Goal: Check status: Check status

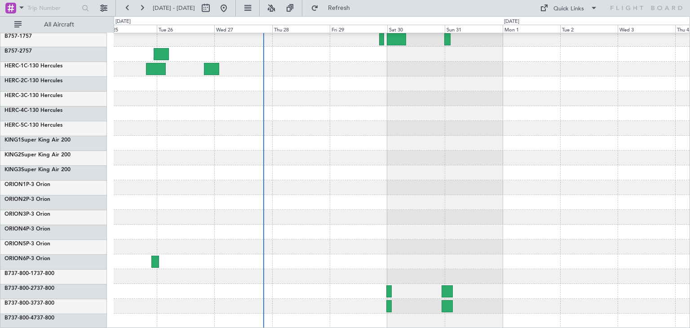
scroll to position [135, 0]
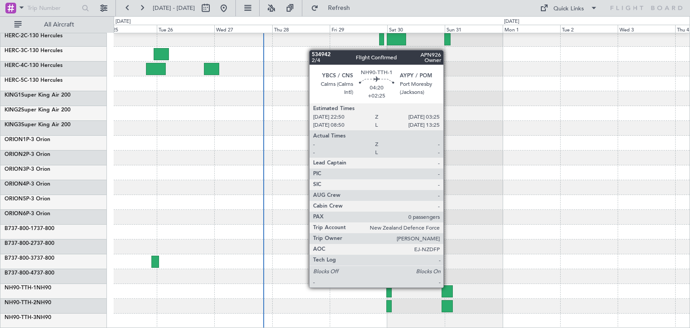
click at [447, 286] on div at bounding box center [446, 291] width 11 height 12
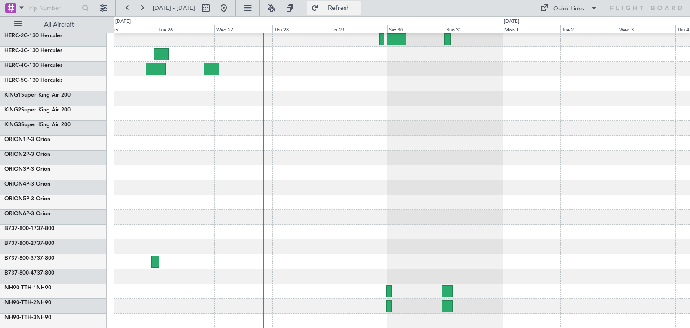
click at [358, 8] on span "Refresh" at bounding box center [339, 8] width 38 height 6
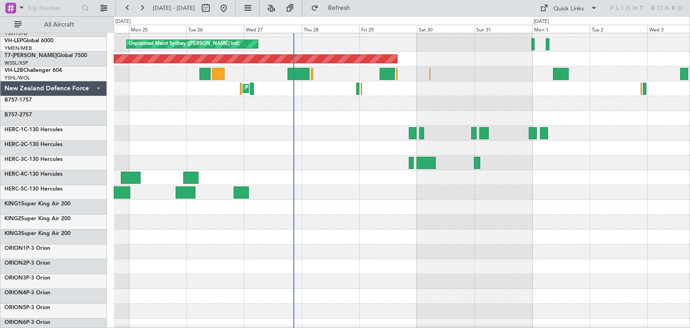
scroll to position [0, 0]
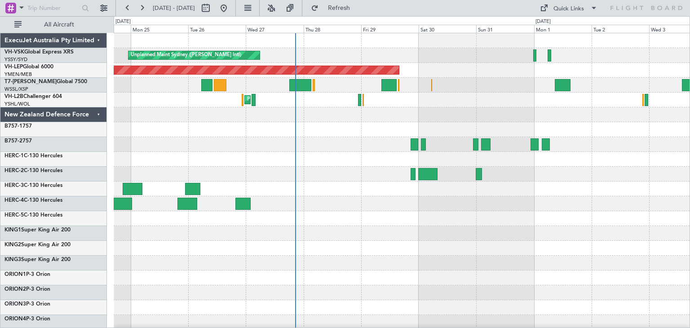
click at [236, 270] on div at bounding box center [402, 277] width 576 height 15
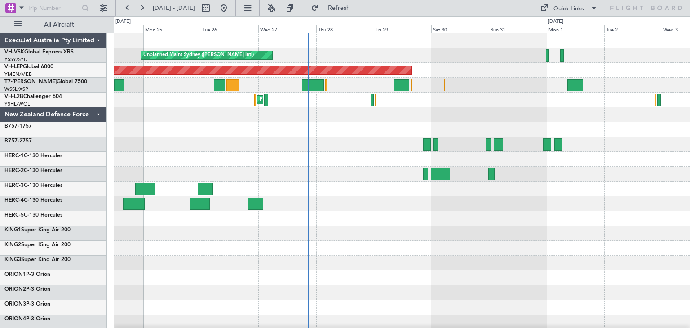
click at [99, 37] on div "ExecuJet Australia Pty Limited" at bounding box center [53, 40] width 106 height 15
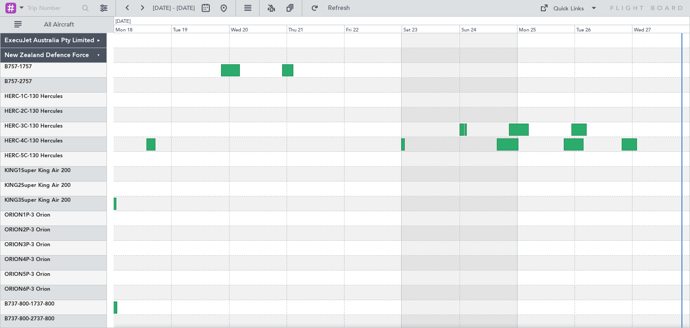
click at [545, 88] on div at bounding box center [402, 218] width 576 height 370
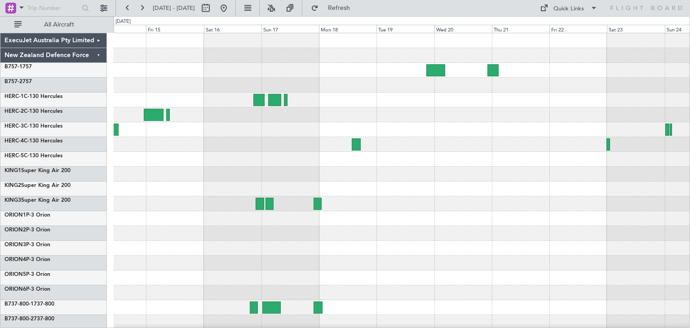
click at [390, 117] on div at bounding box center [402, 114] width 576 height 15
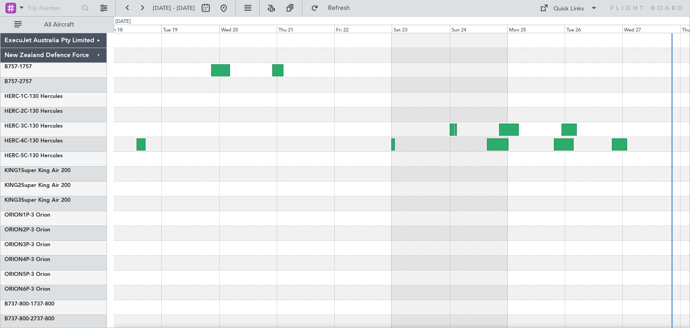
click at [314, 153] on div at bounding box center [402, 218] width 576 height 370
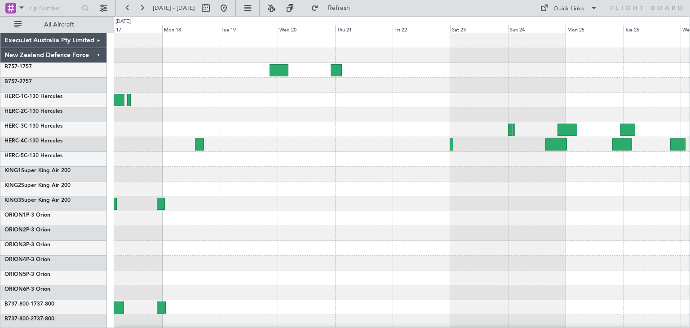
click at [609, 136] on div at bounding box center [402, 218] width 576 height 370
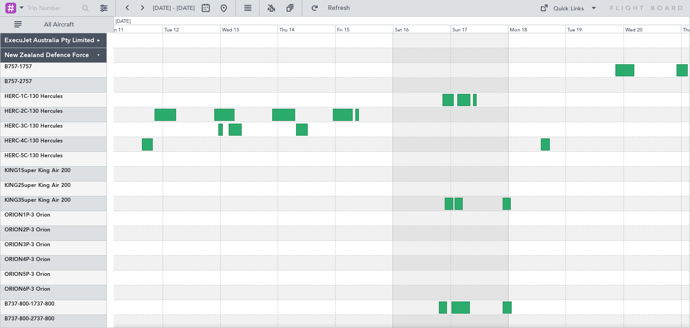
click at [497, 156] on div at bounding box center [402, 159] width 576 height 15
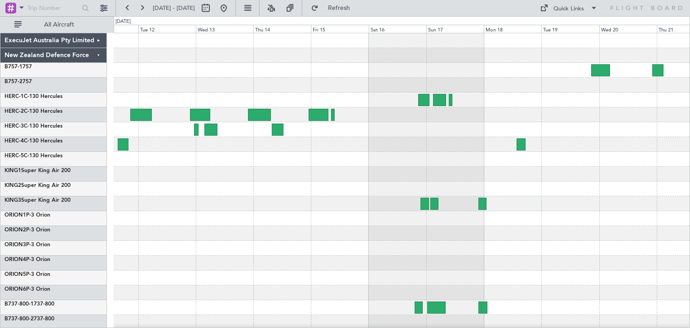
click at [246, 188] on div at bounding box center [402, 218] width 576 height 370
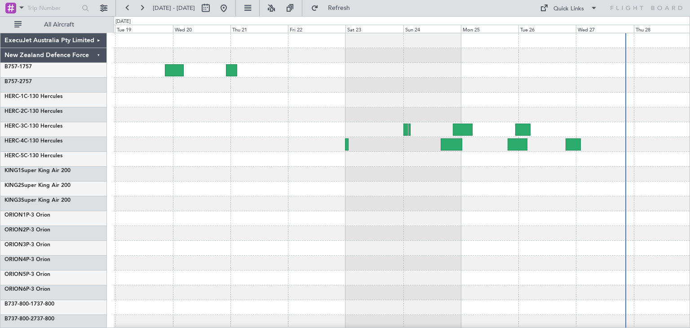
click at [184, 158] on div at bounding box center [402, 218] width 576 height 370
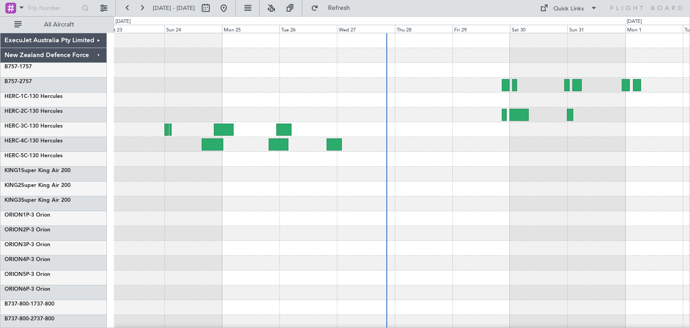
click at [215, 203] on div at bounding box center [402, 218] width 576 height 370
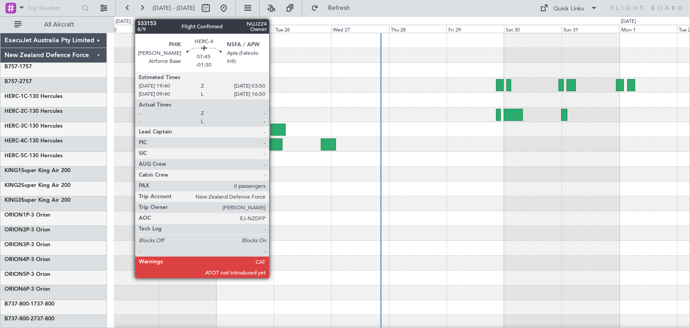
click at [273, 140] on div at bounding box center [273, 144] width 20 height 12
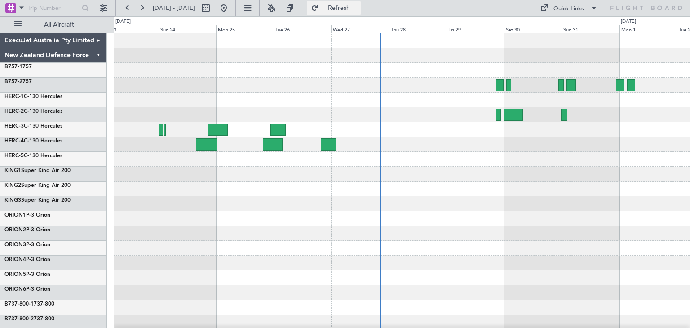
click at [358, 7] on span "Refresh" at bounding box center [339, 8] width 38 height 6
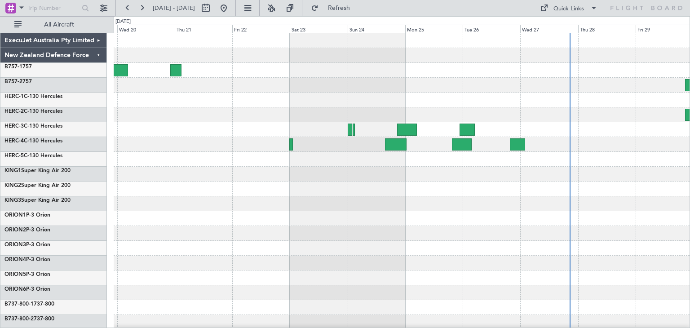
click at [412, 182] on div at bounding box center [402, 218] width 576 height 370
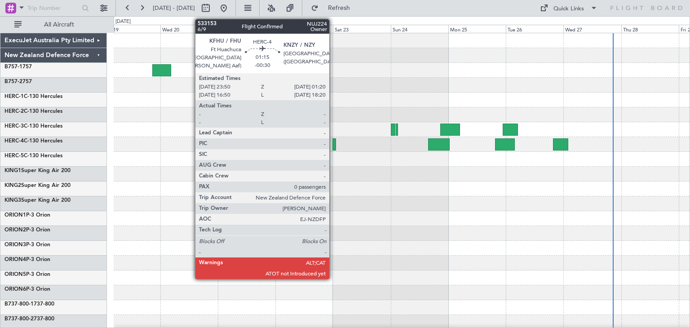
click at [333, 144] on div at bounding box center [334, 144] width 4 height 12
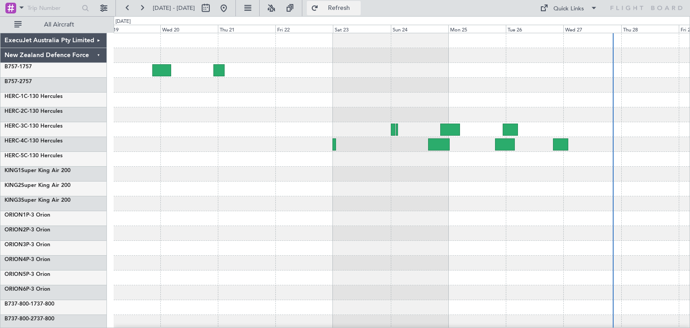
click at [358, 6] on span "Refresh" at bounding box center [339, 8] width 38 height 6
click at [361, 4] on button "Refresh" at bounding box center [334, 8] width 54 height 14
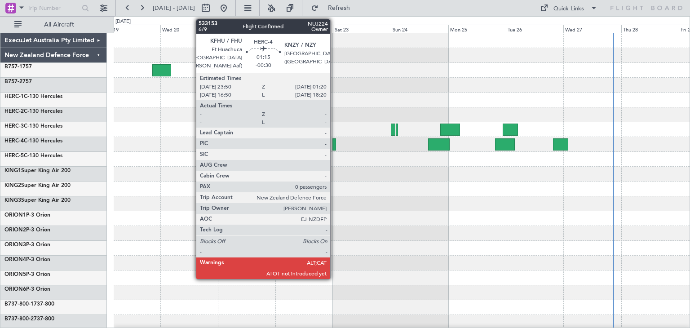
click at [334, 143] on div at bounding box center [334, 144] width 4 height 12
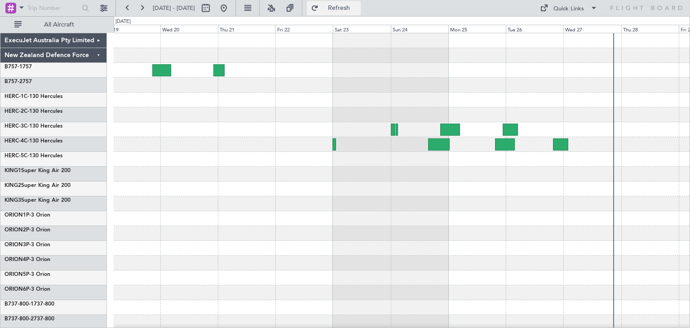
click at [361, 4] on button "Refresh" at bounding box center [334, 8] width 54 height 14
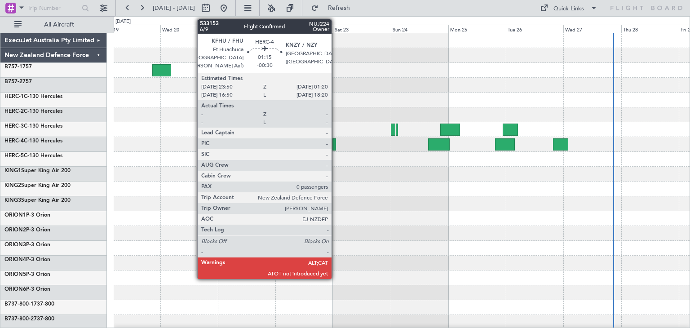
click at [335, 142] on div at bounding box center [334, 144] width 4 height 12
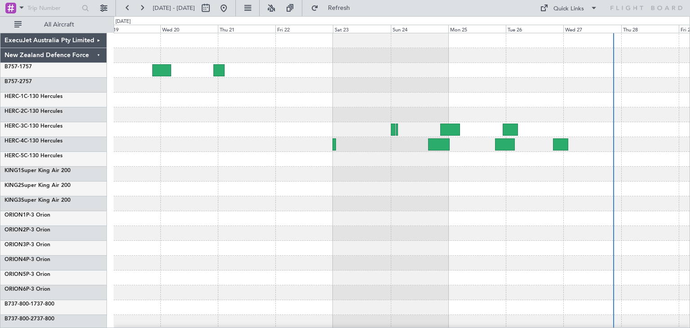
click at [408, 9] on div "[DATE] - [DATE] Refresh Quick Links All Aircraft" at bounding box center [345, 8] width 690 height 16
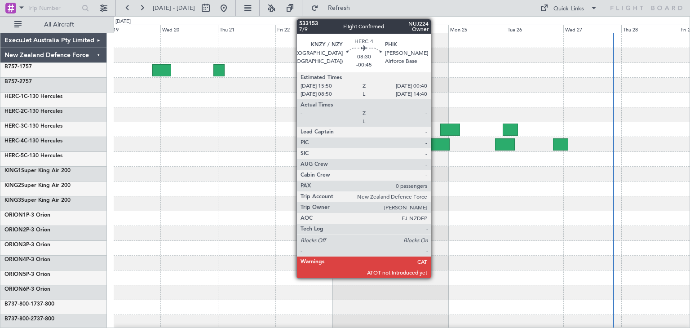
click at [435, 142] on div at bounding box center [439, 144] width 22 height 12
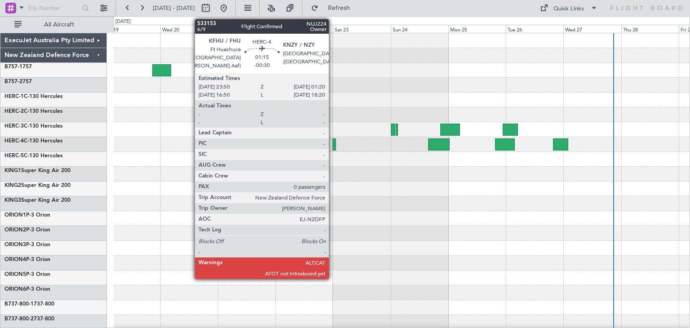
click at [333, 141] on div at bounding box center [334, 144] width 4 height 12
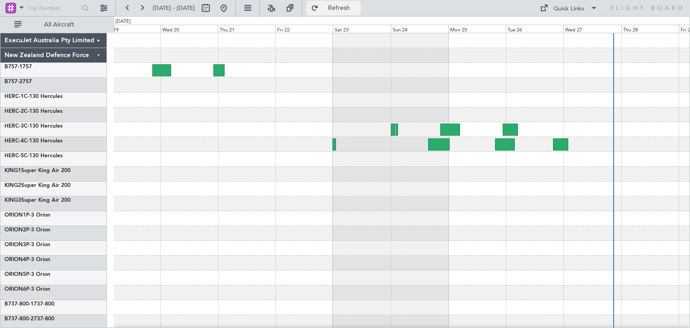
click at [361, 1] on button "Refresh" at bounding box center [334, 8] width 54 height 14
click at [210, 224] on div at bounding box center [402, 218] width 576 height 15
click at [358, 7] on span "Refresh" at bounding box center [339, 8] width 38 height 6
click at [503, 205] on div at bounding box center [402, 203] width 576 height 15
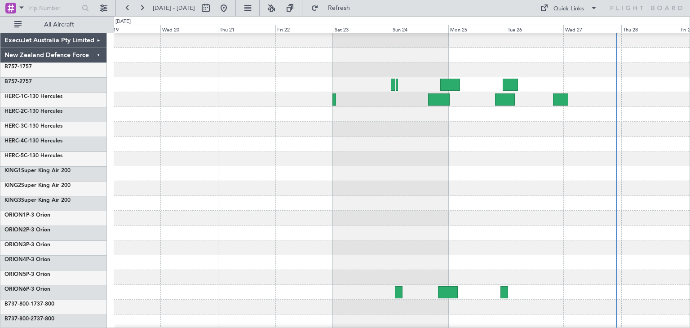
scroll to position [75, 0]
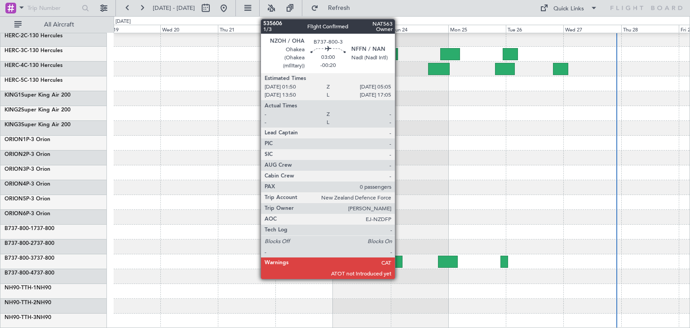
click at [399, 255] on div at bounding box center [399, 261] width 8 height 12
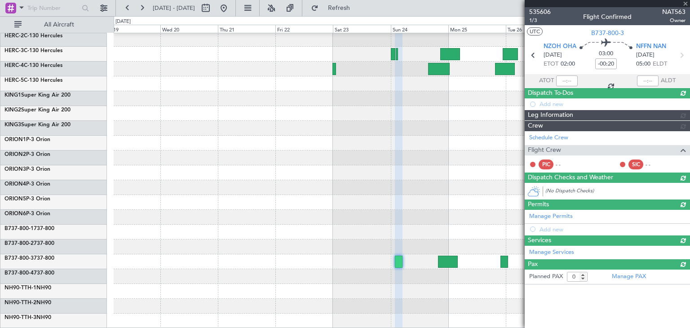
click at [684, 3] on div at bounding box center [606, 3] width 165 height 7
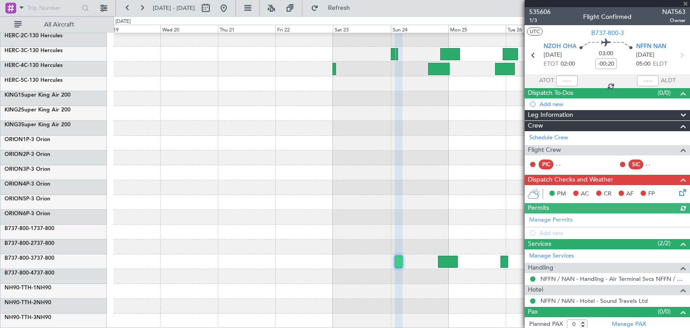
click at [684, 3] on div at bounding box center [606, 3] width 165 height 7
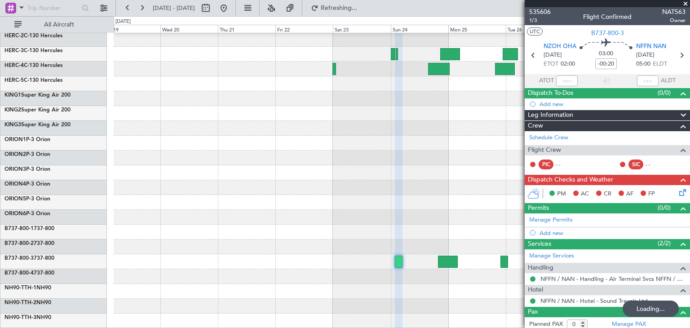
click at [684, 4] on span at bounding box center [685, 4] width 9 height 8
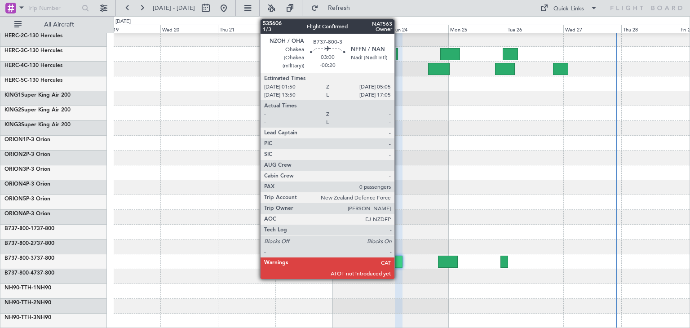
click at [398, 257] on div at bounding box center [399, 261] width 8 height 12
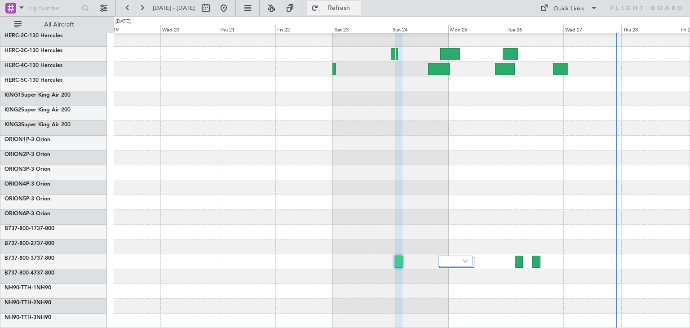
click at [358, 9] on span "Refresh" at bounding box center [339, 8] width 38 height 6
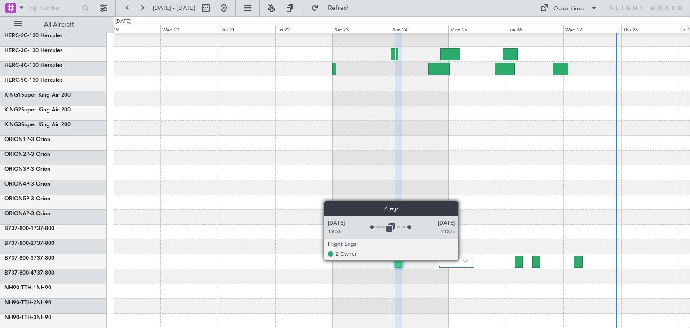
click at [462, 260] on img at bounding box center [464, 261] width 5 height 4
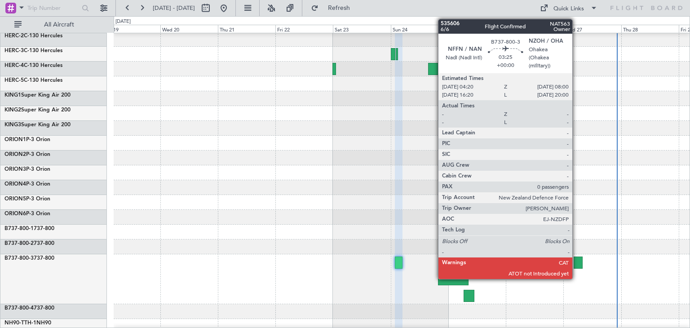
click at [576, 263] on div at bounding box center [577, 262] width 9 height 12
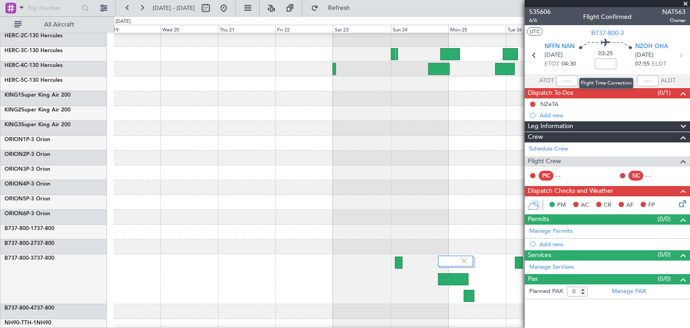
click at [606, 65] on input at bounding box center [605, 63] width 22 height 11
type input "+00:00"
drag, startPoint x: 596, startPoint y: 64, endPoint x: 615, endPoint y: 64, distance: 18.9
click at [615, 64] on input "+00:00" at bounding box center [605, 63] width 22 height 11
type input "+03:45"
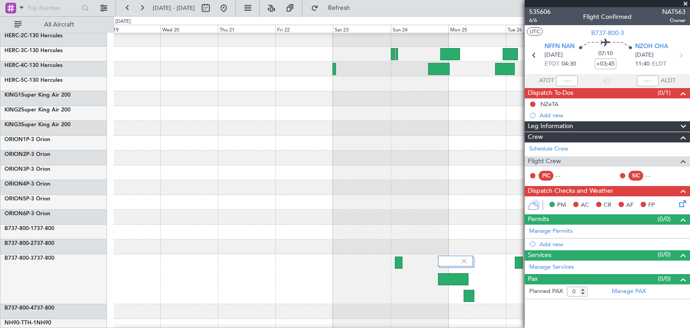
click at [688, 4] on span at bounding box center [685, 4] width 9 height 8
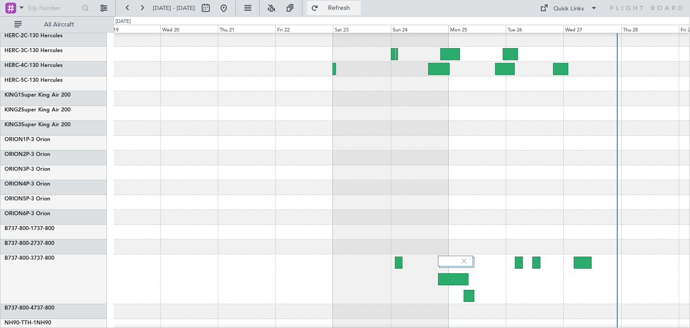
click at [358, 8] on span "Refresh" at bounding box center [339, 8] width 38 height 6
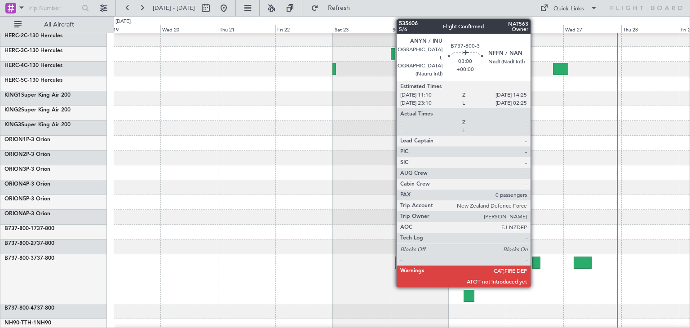
click at [534, 262] on div at bounding box center [536, 262] width 8 height 12
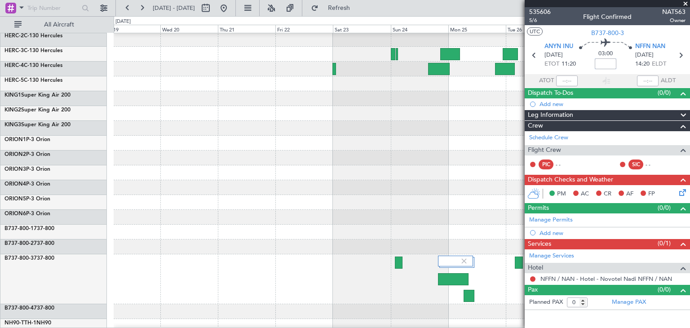
click at [605, 63] on input at bounding box center [605, 63] width 22 height 11
type input "-00:05"
click at [686, 0] on span at bounding box center [685, 4] width 9 height 8
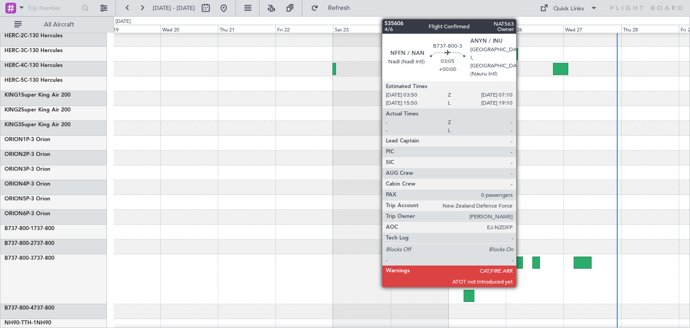
click at [520, 260] on div at bounding box center [519, 262] width 8 height 12
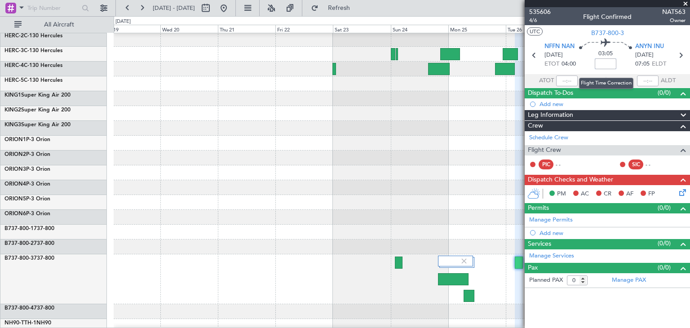
click at [604, 62] on input at bounding box center [605, 63] width 22 height 11
type input "+00:15"
click at [683, 1] on span at bounding box center [685, 4] width 9 height 8
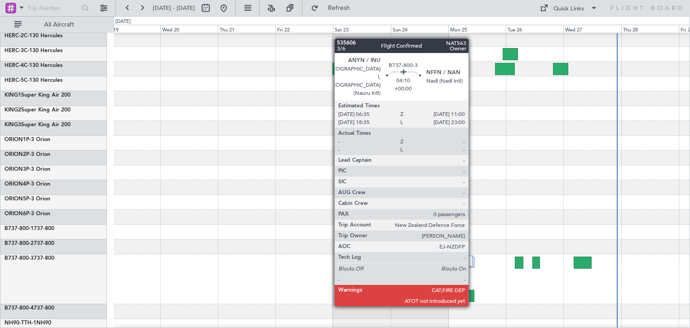
click at [472, 296] on div at bounding box center [468, 296] width 11 height 12
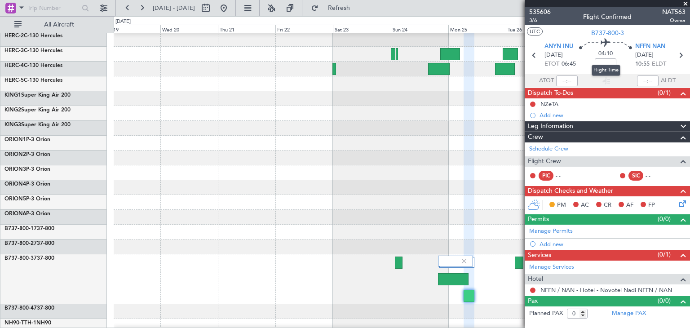
click at [604, 62] on mat-tooltip-component "Flight Time" at bounding box center [605, 70] width 41 height 24
click at [603, 62] on mat-tooltip-component "Flight Time" at bounding box center [605, 70] width 41 height 24
click at [607, 62] on input at bounding box center [605, 63] width 22 height 11
type input "+00:00"
drag, startPoint x: 596, startPoint y: 62, endPoint x: 622, endPoint y: 61, distance: 26.1
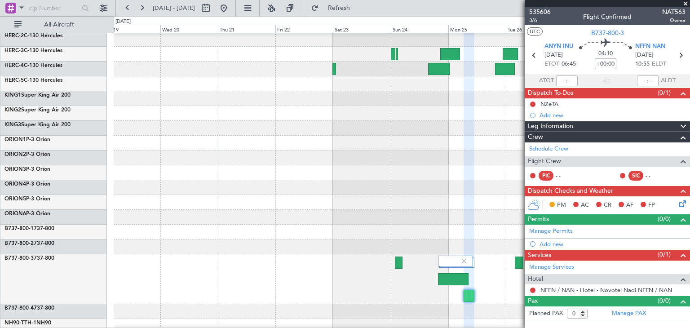
click at [622, 61] on div "04:10 +00:00" at bounding box center [605, 55] width 59 height 33
click at [608, 62] on input at bounding box center [605, 63] width 22 height 11
drag, startPoint x: 598, startPoint y: 63, endPoint x: 611, endPoint y: 63, distance: 12.6
click at [611, 63] on input "-01:25" at bounding box center [605, 63] width 22 height 11
type input "5"
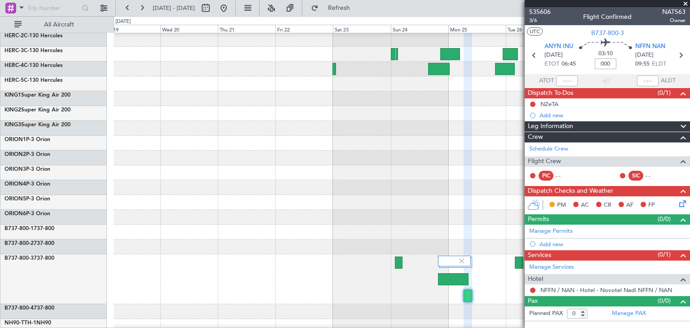
type input "+00:00"
type input "-01:00"
click at [603, 62] on mat-tooltip-component "Flight Time" at bounding box center [605, 70] width 41 height 24
type input "+00:00"
type input "-02:10"
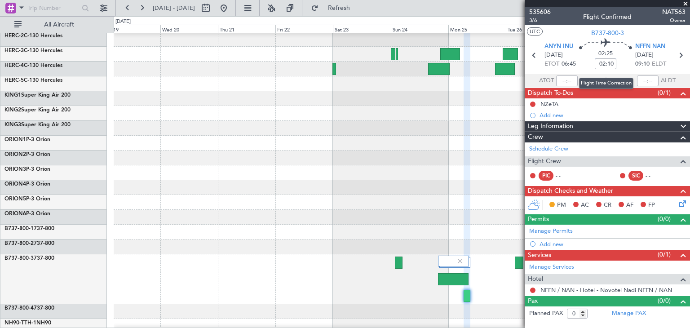
drag, startPoint x: 597, startPoint y: 63, endPoint x: 614, endPoint y: 62, distance: 17.5
click at [614, 62] on input "-02:10" at bounding box center [605, 63] width 22 height 11
type input "+00:00"
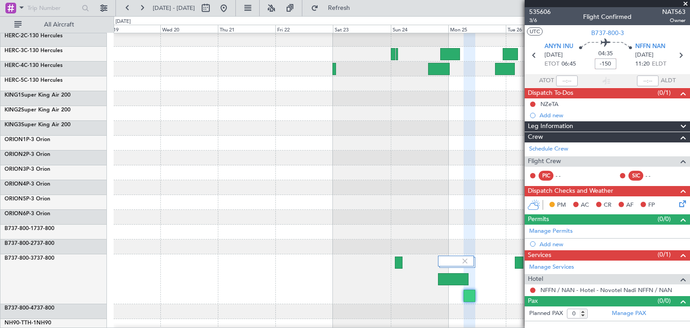
type input "-02:30"
drag, startPoint x: 597, startPoint y: 64, endPoint x: 617, endPoint y: 65, distance: 20.7
click at [617, 65] on div "02:05 -02:30" at bounding box center [605, 55] width 59 height 33
type input "+00:00"
type input "-01:40"
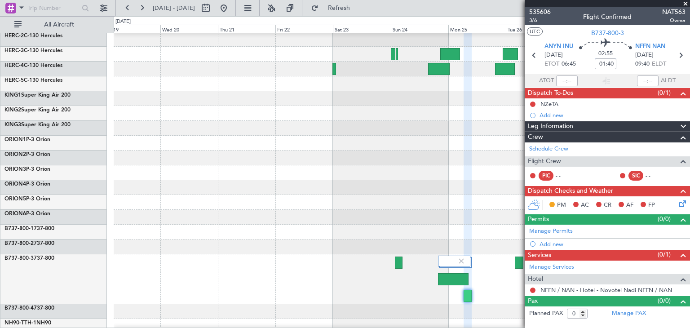
drag, startPoint x: 596, startPoint y: 62, endPoint x: 617, endPoint y: 63, distance: 21.1
click at [617, 63] on div "02:55 -01:40" at bounding box center [605, 55] width 59 height 33
type input "+00:00"
type input "-01:30"
drag, startPoint x: 598, startPoint y: 63, endPoint x: 614, endPoint y: 63, distance: 16.6
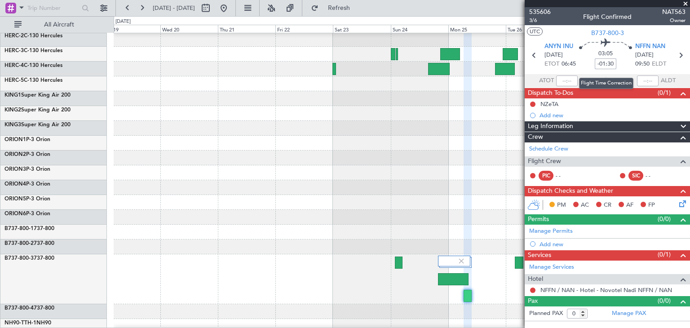
click at [614, 63] on input "-01:30" at bounding box center [605, 63] width 22 height 11
type input "+00:00"
type input "-01:10"
drag, startPoint x: 596, startPoint y: 64, endPoint x: 616, endPoint y: 66, distance: 19.8
click at [616, 66] on input "-01:10" at bounding box center [605, 63] width 22 height 11
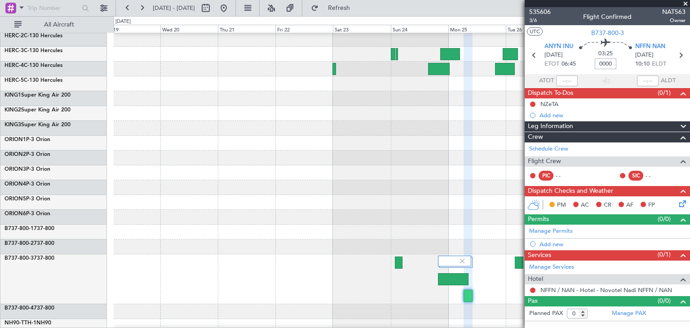
type input "+00:00"
type input "-00:50"
drag, startPoint x: 598, startPoint y: 63, endPoint x: 618, endPoint y: 64, distance: 20.7
click at [618, 64] on div "03:45 -00:50" at bounding box center [605, 55] width 59 height 33
type input "+00:00"
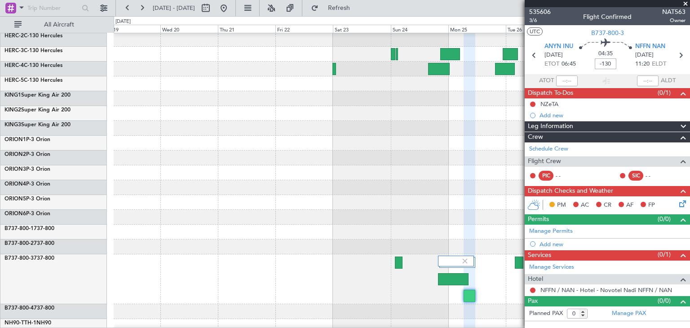
type input "-02:10"
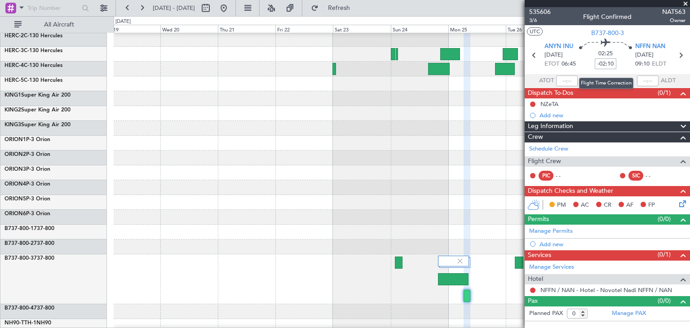
drag, startPoint x: 597, startPoint y: 63, endPoint x: 614, endPoint y: 63, distance: 17.1
click at [614, 63] on input "-02:10" at bounding box center [605, 63] width 22 height 11
type input "+00:00"
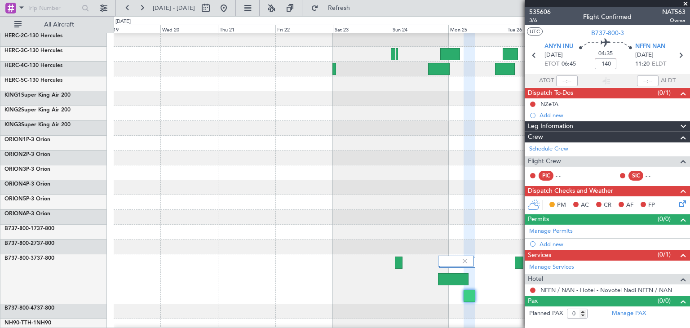
type input "-02:20"
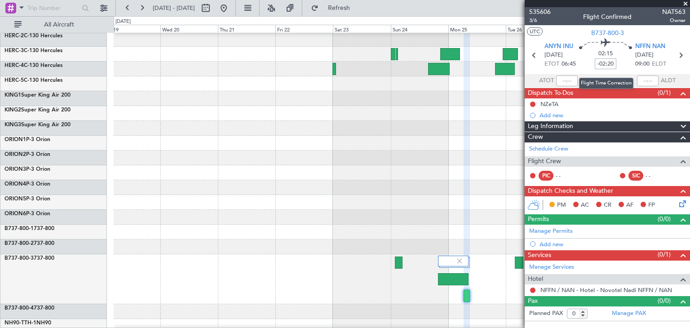
drag, startPoint x: 597, startPoint y: 63, endPoint x: 614, endPoint y: 62, distance: 17.1
click at [614, 62] on input "-02:20" at bounding box center [605, 63] width 22 height 11
type input "-01:50"
click at [685, 3] on span at bounding box center [685, 4] width 9 height 8
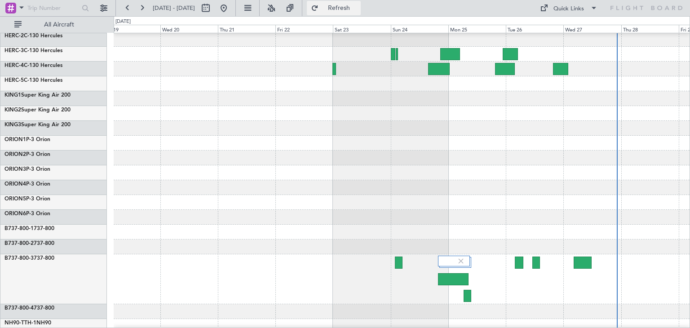
click at [358, 5] on span "Refresh" at bounding box center [339, 8] width 38 height 6
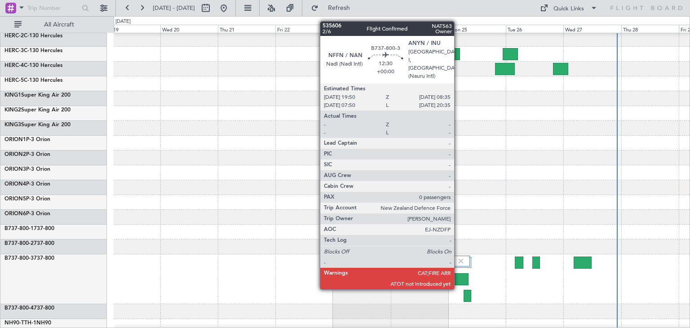
click at [458, 279] on div at bounding box center [453, 279] width 31 height 12
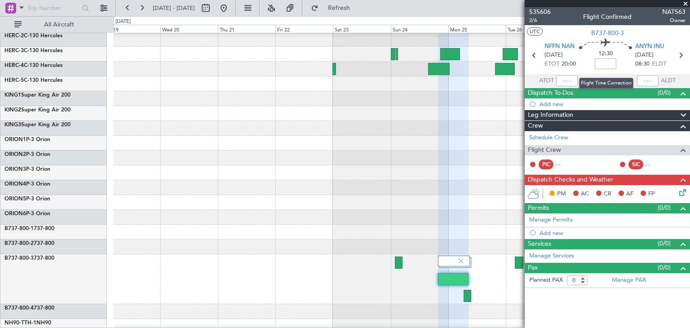
click at [610, 64] on input at bounding box center [605, 63] width 22 height 11
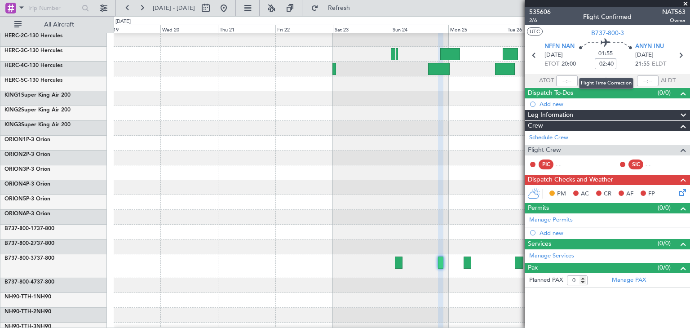
drag, startPoint x: 598, startPoint y: 63, endPoint x: 616, endPoint y: 63, distance: 18.0
click at [616, 63] on input "-02:40" at bounding box center [605, 63] width 22 height 11
type input "-"
type input "+00:00"
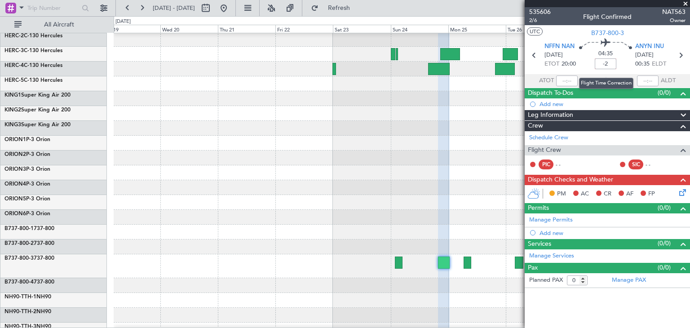
type input "-00:02"
drag, startPoint x: 598, startPoint y: 61, endPoint x: 618, endPoint y: 62, distance: 20.2
click at [618, 62] on div "04:35 -00:02" at bounding box center [605, 55] width 59 height 33
type input "+04:25"
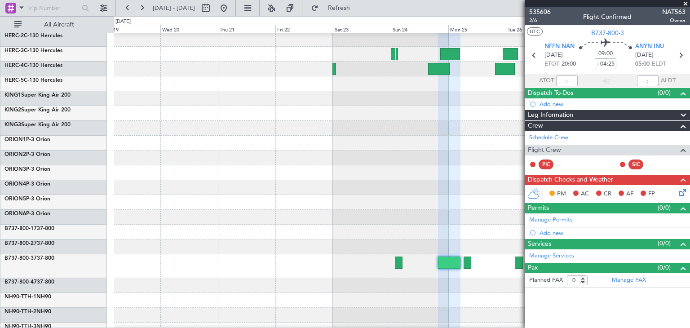
drag, startPoint x: 598, startPoint y: 63, endPoint x: 618, endPoint y: 63, distance: 19.8
click at [618, 63] on div "09:00 +04:25" at bounding box center [605, 55] width 59 height 33
type input "+00:00"
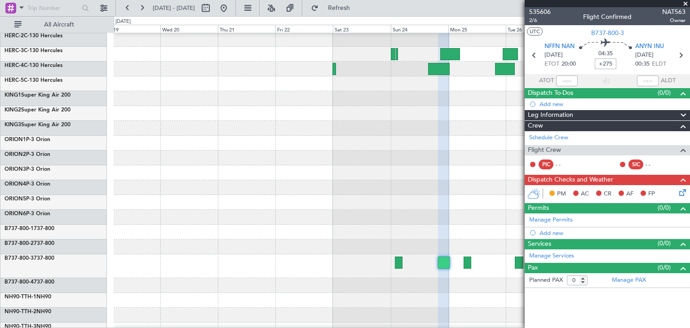
type input "+04:35"
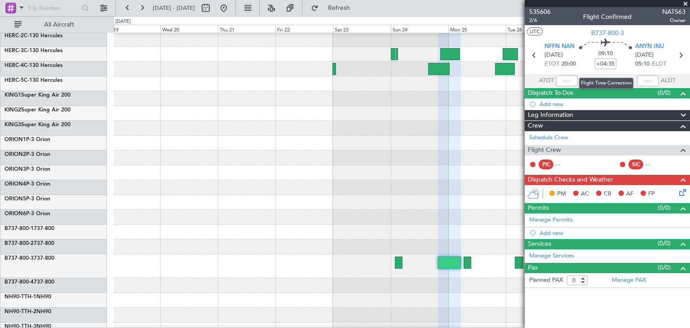
drag, startPoint x: 597, startPoint y: 62, endPoint x: 615, endPoint y: 63, distance: 18.5
click at [615, 63] on input "+04:35" at bounding box center [605, 63] width 22 height 11
type input "+00:00"
type input "+04:45"
click at [685, 0] on span at bounding box center [685, 4] width 9 height 8
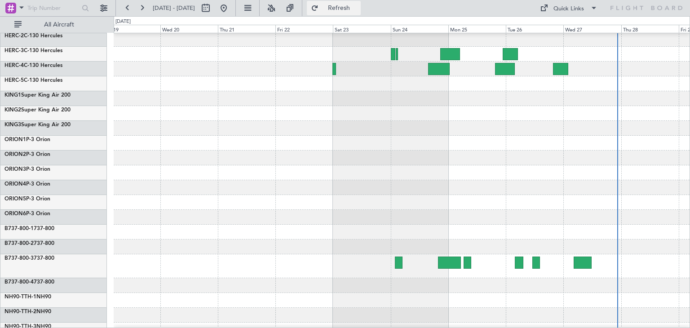
click at [358, 5] on span "Refresh" at bounding box center [339, 8] width 38 height 6
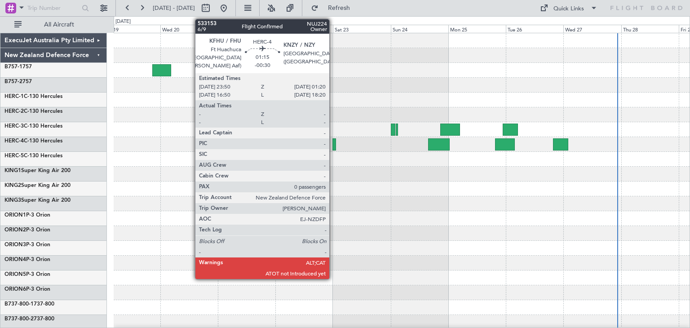
click at [333, 146] on div at bounding box center [334, 144] width 4 height 12
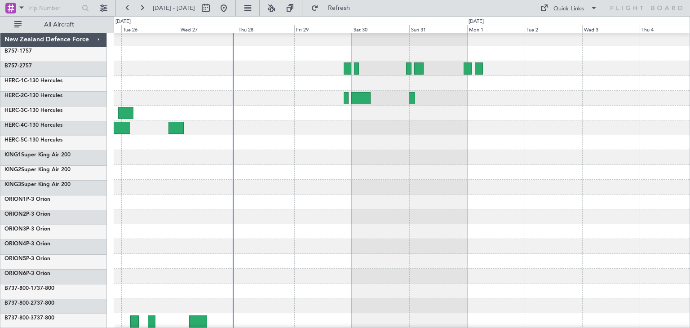
scroll to position [18, 0]
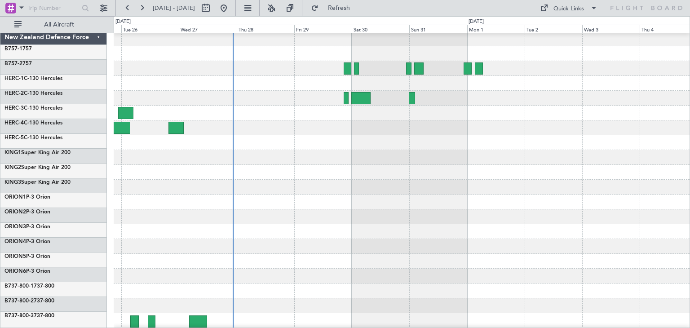
click at [43, 177] on div "ExecuJet Australia Pty Limited New Zealand Defence Force B757-1 757 B757-2 757 …" at bounding box center [345, 172] width 690 height 312
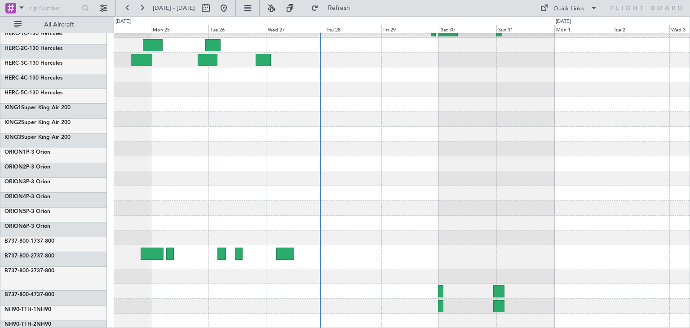
scroll to position [84, 0]
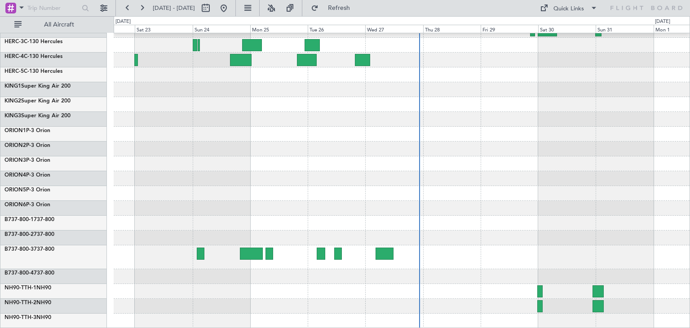
click at [540, 98] on div at bounding box center [402, 138] width 576 height 379
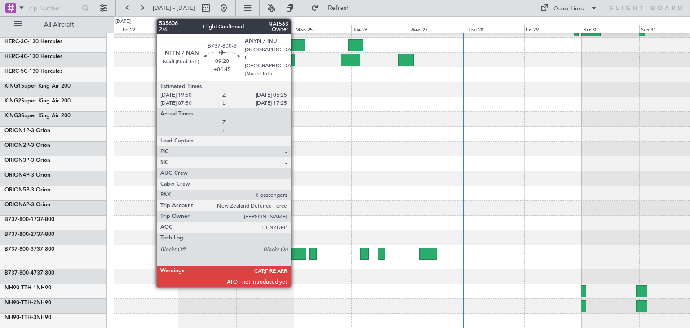
click at [295, 250] on div at bounding box center [294, 253] width 23 height 12
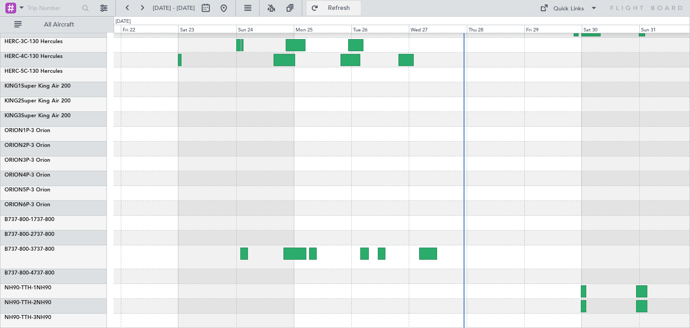
click at [358, 9] on span "Refresh" at bounding box center [339, 8] width 38 height 6
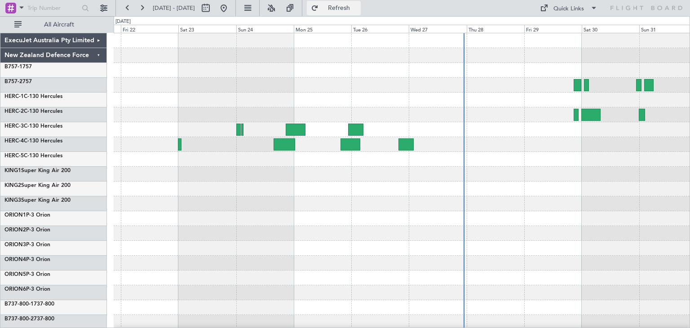
click at [358, 6] on span "Refresh" at bounding box center [339, 8] width 38 height 6
